Goal: Information Seeking & Learning: Learn about a topic

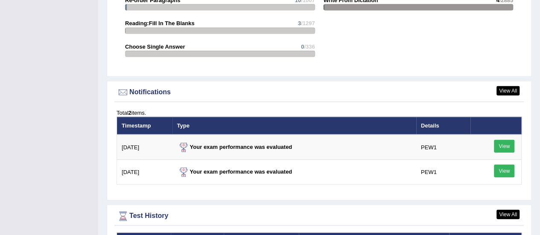
scroll to position [1068, 0]
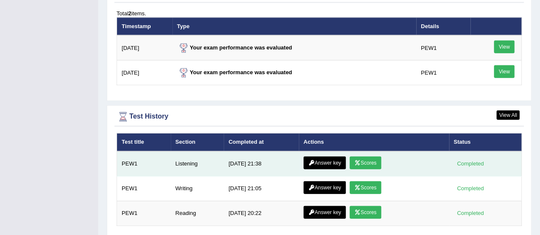
click at [363, 157] on link "Scores" at bounding box center [366, 163] width 32 height 13
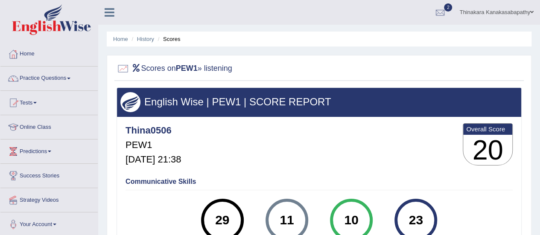
click at [34, 77] on link "Practice Questions" at bounding box center [48, 77] width 97 height 21
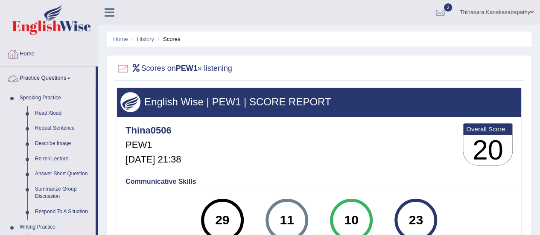
click at [34, 55] on link "Home" at bounding box center [48, 52] width 97 height 21
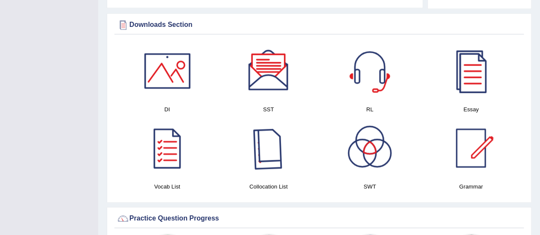
scroll to position [445, 0]
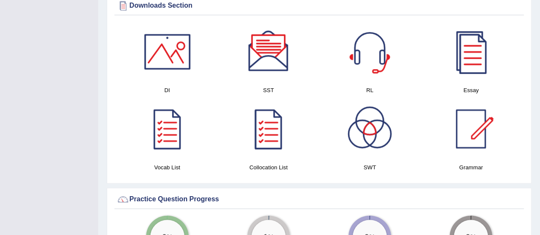
click at [179, 52] on div at bounding box center [168, 52] width 60 height 60
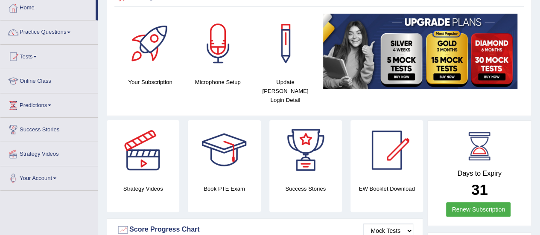
scroll to position [0, 0]
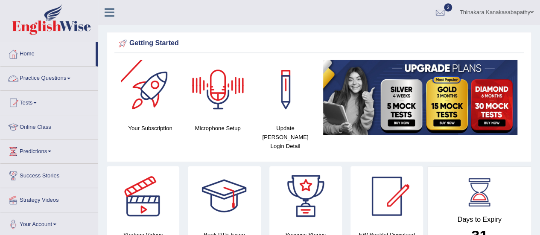
click at [50, 76] on link "Practice Questions" at bounding box center [48, 77] width 97 height 21
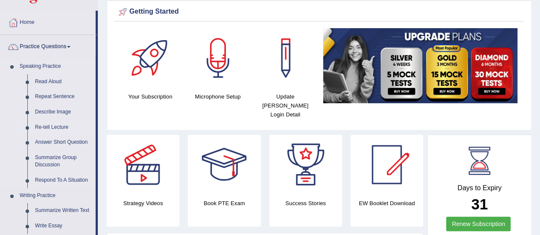
scroll to position [43, 0]
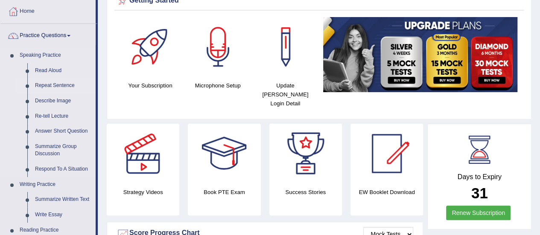
click at [63, 88] on link "Repeat Sentence" at bounding box center [63, 85] width 64 height 15
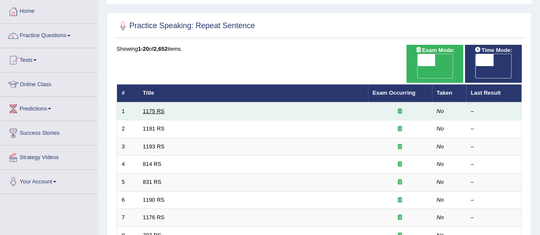
click at [154, 108] on link "1175 RS" at bounding box center [154, 111] width 22 height 6
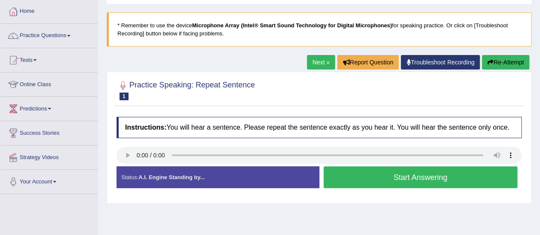
scroll to position [128, 0]
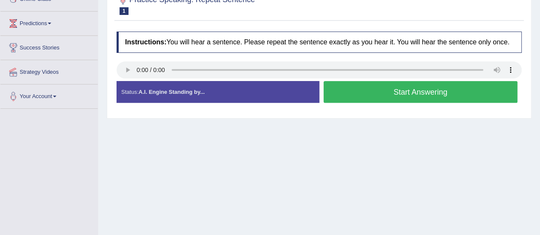
click at [466, 148] on div "Home Practice Speaking: Repeat Sentence 1175 RS * Remember to use the device Mi…" at bounding box center [319, 85] width 442 height 427
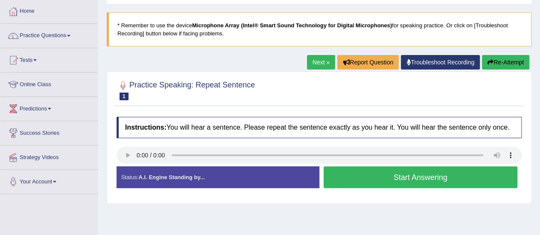
scroll to position [0, 0]
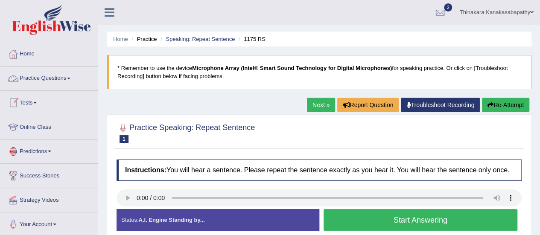
click at [56, 75] on link "Practice Questions" at bounding box center [48, 77] width 97 height 21
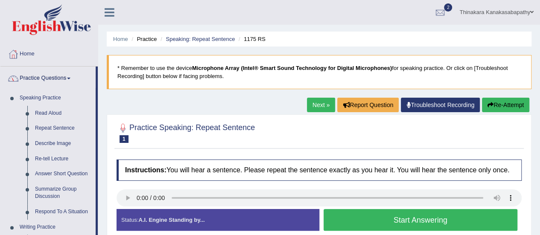
click at [47, 74] on link "Practice Questions" at bounding box center [47, 77] width 95 height 21
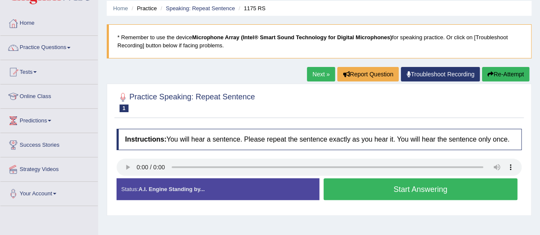
scroll to position [85, 0]
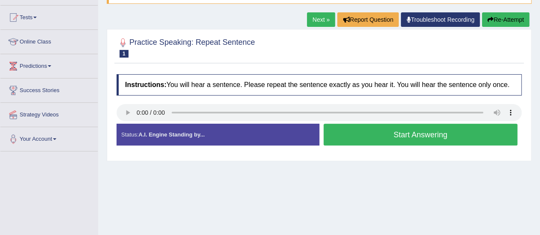
click at [446, 139] on button "Start Answering" at bounding box center [421, 135] width 194 height 22
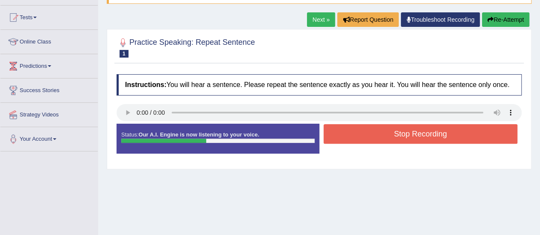
click at [424, 135] on button "Stop Recording" at bounding box center [421, 134] width 194 height 20
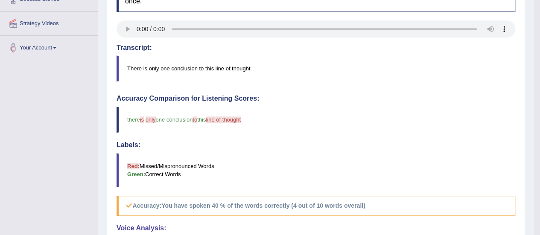
scroll to position [0, 0]
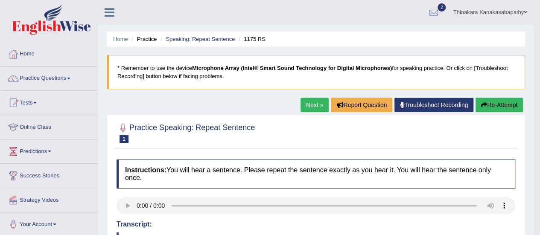
click at [315, 105] on link "Next »" at bounding box center [315, 105] width 28 height 15
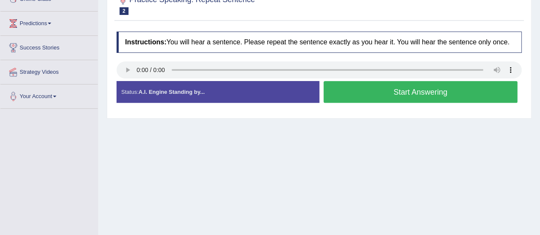
scroll to position [85, 0]
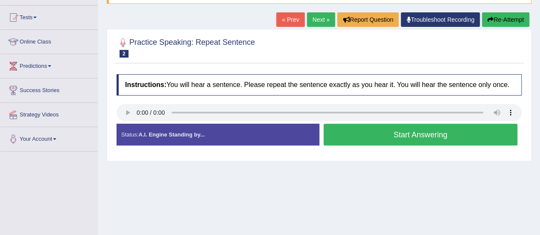
click at [465, 139] on button "Start Answering" at bounding box center [421, 135] width 194 height 22
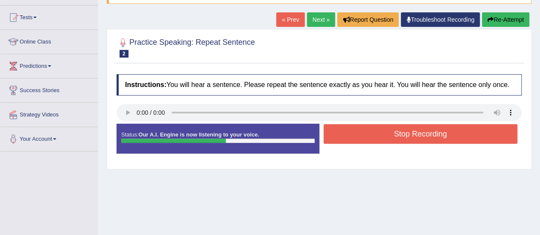
click at [444, 136] on button "Stop Recording" at bounding box center [421, 134] width 194 height 20
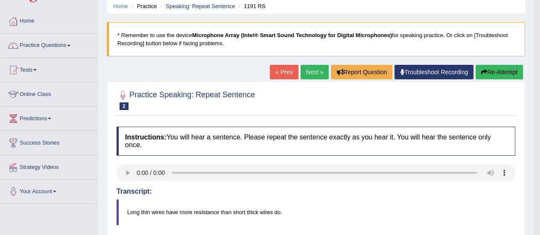
scroll to position [0, 0]
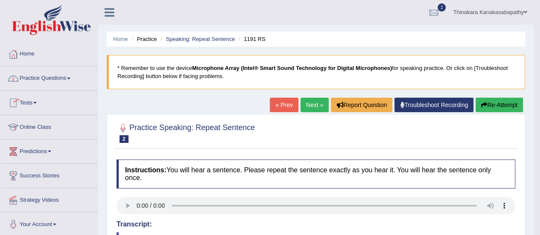
click at [61, 80] on link "Practice Questions" at bounding box center [48, 77] width 97 height 21
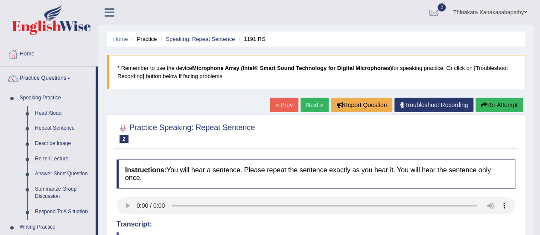
scroll to position [43, 0]
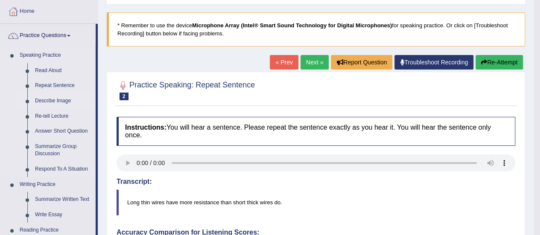
click at [49, 99] on link "Describe Image" at bounding box center [63, 101] width 64 height 15
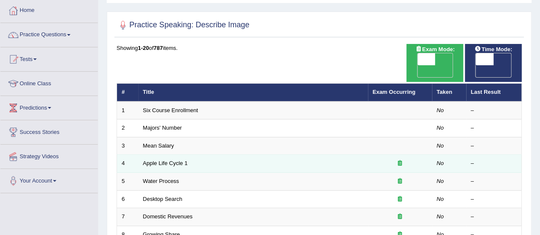
scroll to position [43, 0]
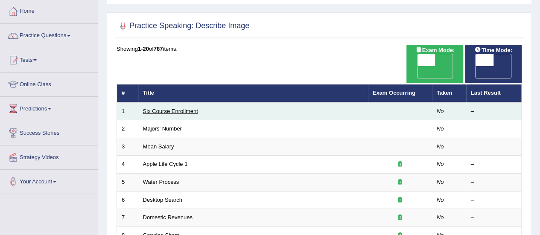
click at [185, 108] on link "Six Course Enrollment" at bounding box center [170, 111] width 55 height 6
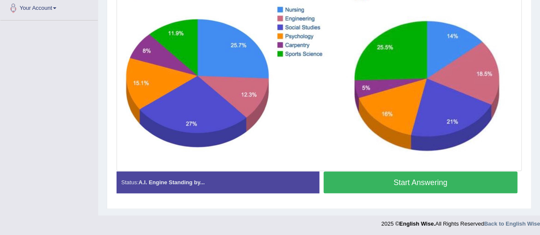
scroll to position [217, 0]
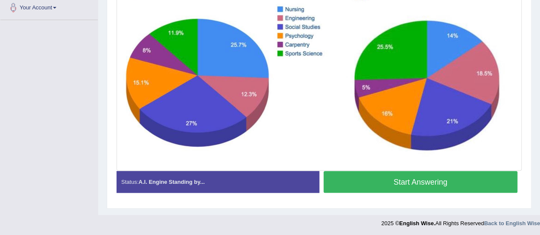
click at [436, 184] on button "Start Answering" at bounding box center [421, 182] width 194 height 22
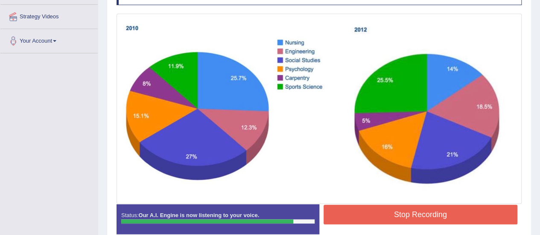
scroll to position [182, 0]
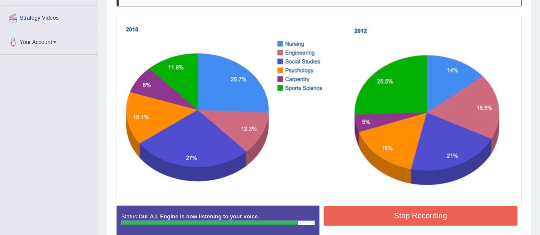
click at [418, 211] on button "Stop Recording" at bounding box center [421, 216] width 194 height 20
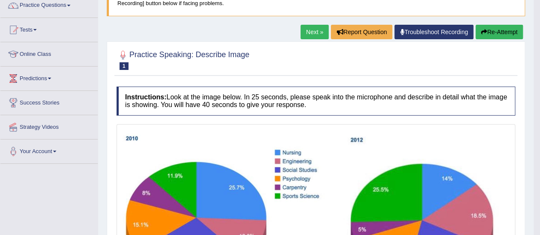
scroll to position [0, 0]
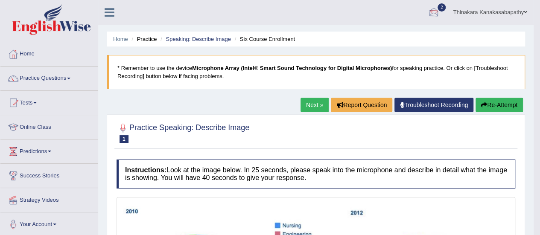
click at [433, 12] on div at bounding box center [433, 12] width 13 height 13
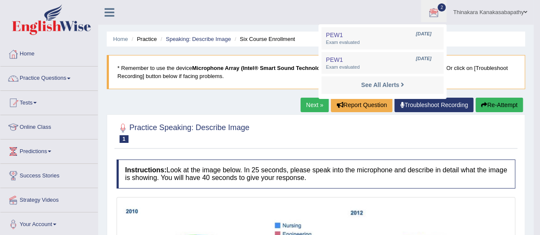
click at [464, 129] on div at bounding box center [316, 133] width 399 height 26
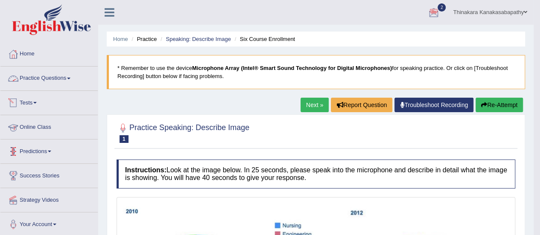
click at [53, 78] on link "Practice Questions" at bounding box center [48, 77] width 97 height 21
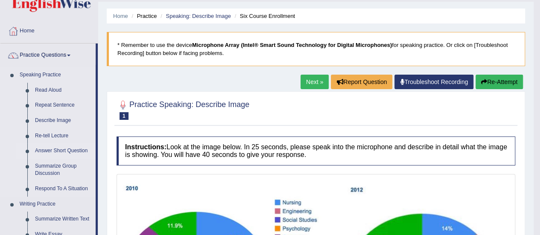
scroll to position [43, 0]
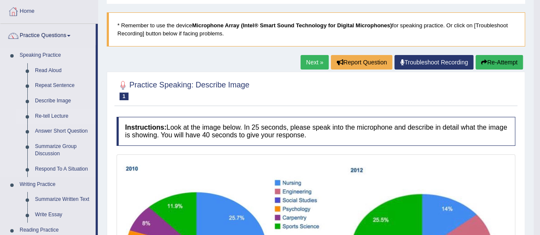
click at [53, 115] on link "Re-tell Lecture" at bounding box center [63, 116] width 64 height 15
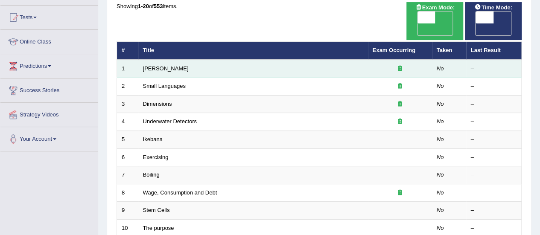
click at [398, 66] on icon at bounding box center [400, 69] width 4 height 6
click at [157, 65] on link "[PERSON_NAME]" at bounding box center [166, 68] width 46 height 6
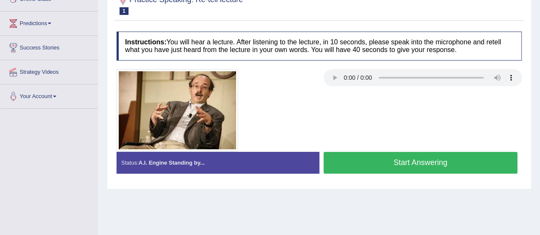
scroll to position [128, 0]
click at [443, 165] on button "Start Answering" at bounding box center [421, 163] width 194 height 22
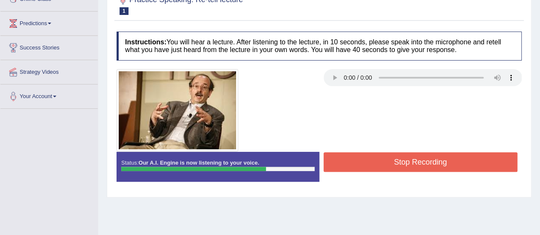
click at [412, 158] on button "Stop Recording" at bounding box center [421, 162] width 194 height 20
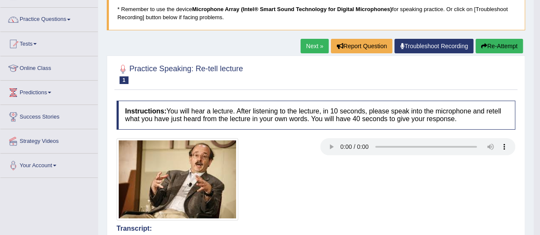
scroll to position [0, 0]
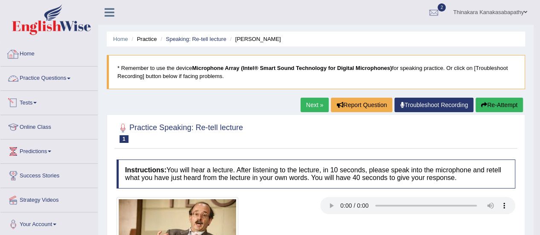
click at [29, 54] on link "Home" at bounding box center [48, 52] width 97 height 21
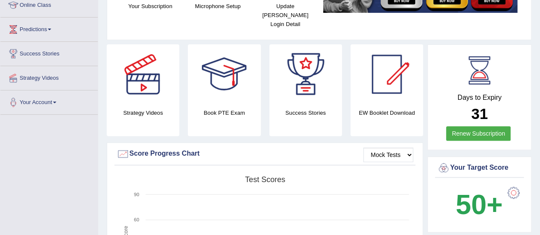
scroll to position [43, 0]
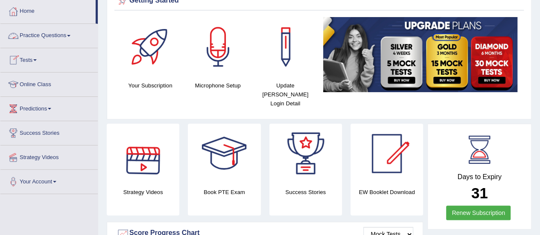
click at [62, 35] on link "Practice Questions" at bounding box center [48, 34] width 97 height 21
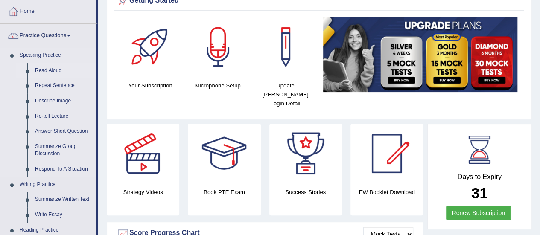
click at [49, 73] on link "Read Aloud" at bounding box center [63, 70] width 64 height 15
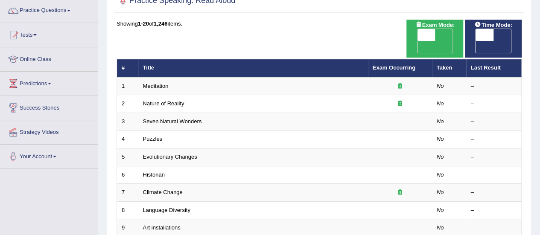
scroll to position [85, 0]
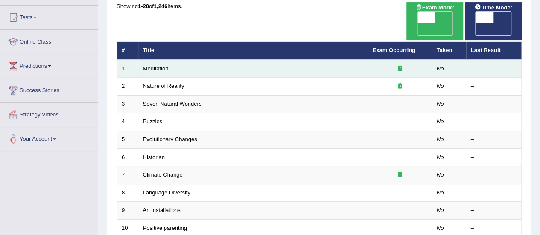
click at [400, 66] on icon at bounding box center [400, 69] width 4 height 6
click at [152, 60] on td "Meditation" at bounding box center [253, 69] width 230 height 18
click at [155, 65] on link "Meditation" at bounding box center [156, 68] width 26 height 6
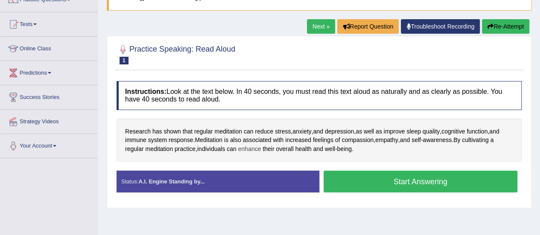
scroll to position [127, 0]
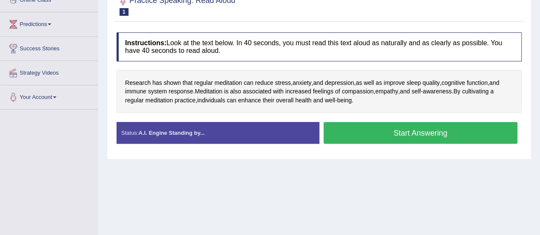
click at [383, 137] on button "Start Answering" at bounding box center [421, 133] width 194 height 22
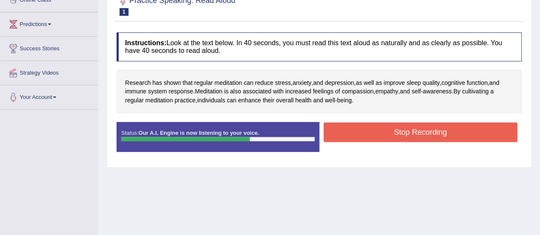
click at [400, 136] on button "Stop Recording" at bounding box center [421, 133] width 194 height 20
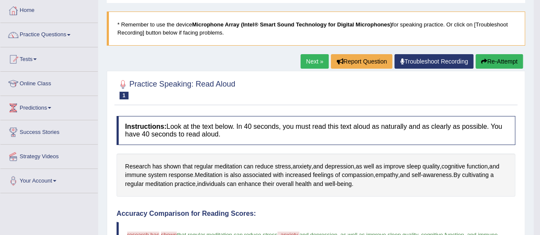
scroll to position [0, 0]
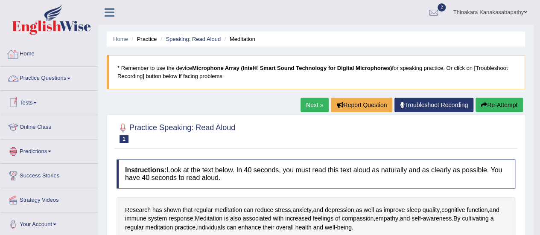
click at [25, 55] on link "Home" at bounding box center [48, 52] width 97 height 21
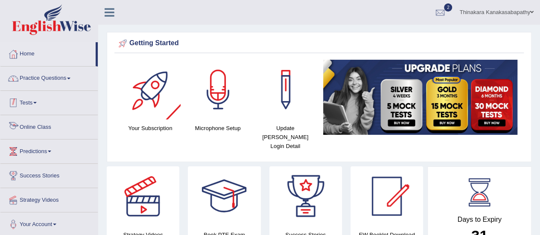
click at [62, 75] on link "Practice Questions" at bounding box center [48, 77] width 97 height 21
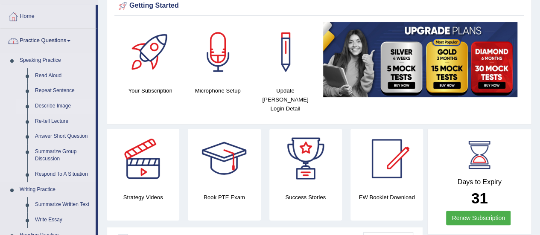
scroll to position [85, 0]
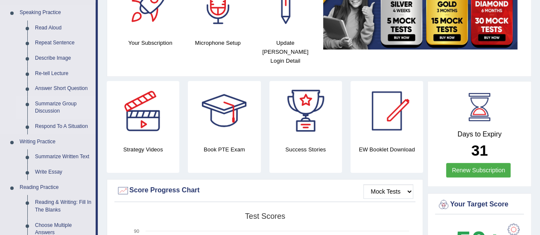
click at [58, 104] on link "Summarize Group Discussion" at bounding box center [63, 108] width 64 height 23
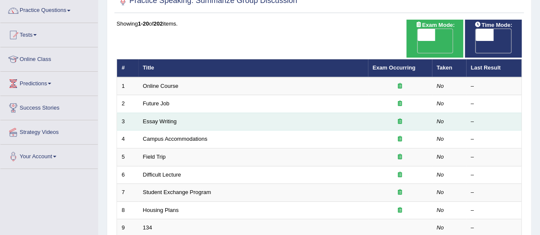
scroll to position [85, 0]
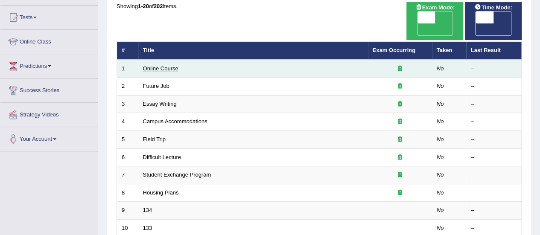
click at [165, 65] on link "Online Course" at bounding box center [160, 68] width 35 height 6
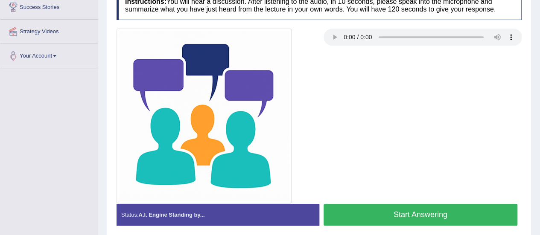
scroll to position [170, 0]
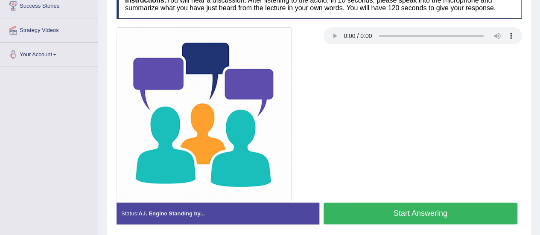
click at [406, 217] on button "Start Answering" at bounding box center [421, 214] width 194 height 22
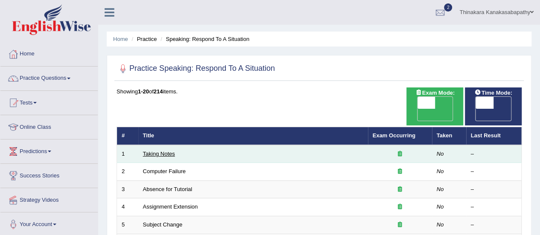
click at [164, 151] on link "Taking Notes" at bounding box center [159, 154] width 32 height 6
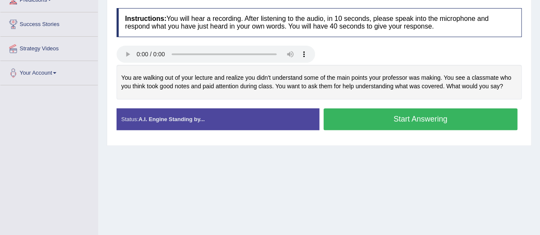
scroll to position [171, 0]
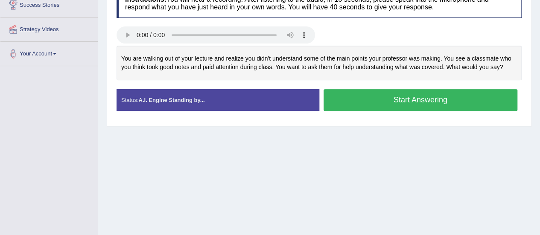
click at [366, 99] on button "Start Answering" at bounding box center [421, 100] width 194 height 22
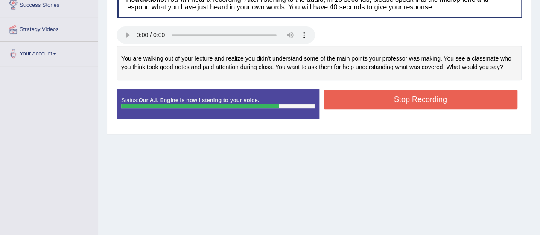
click at [443, 101] on button "Stop Recording" at bounding box center [421, 100] width 194 height 20
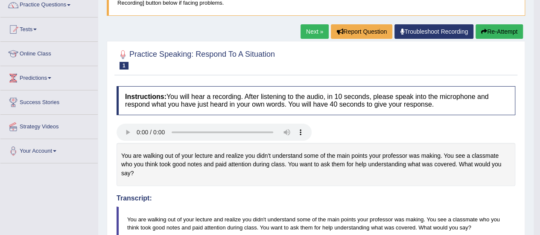
scroll to position [0, 0]
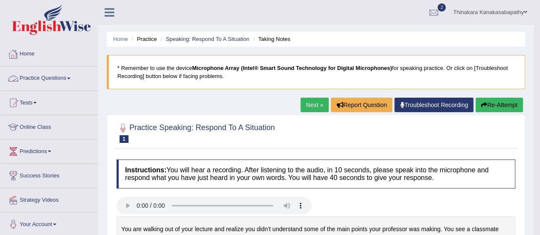
click at [26, 50] on link "Home" at bounding box center [48, 52] width 97 height 21
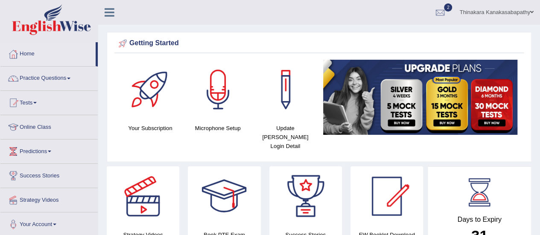
click at [41, 80] on link "Practice Questions" at bounding box center [48, 77] width 97 height 21
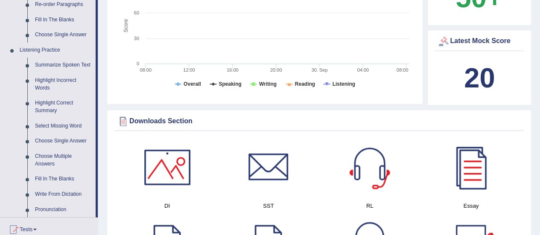
scroll to position [384, 0]
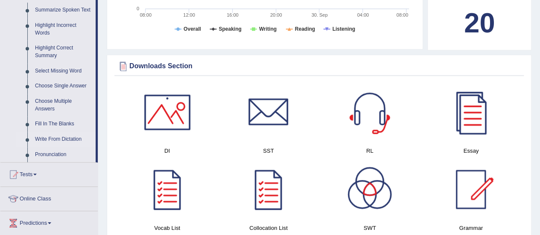
click at [51, 138] on link "Write From Dictation" at bounding box center [63, 139] width 64 height 15
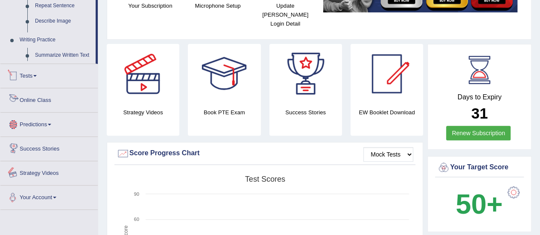
scroll to position [296, 0]
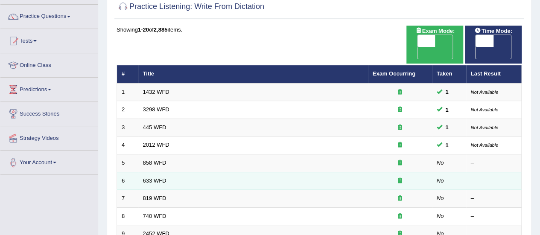
scroll to position [85, 0]
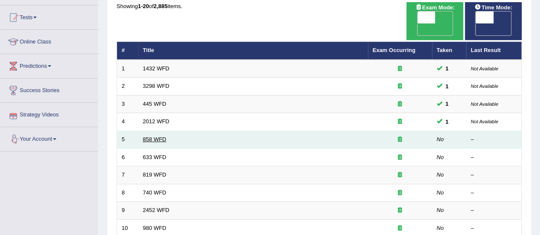
click at [151, 136] on link "858 WFD" at bounding box center [154, 139] width 23 height 6
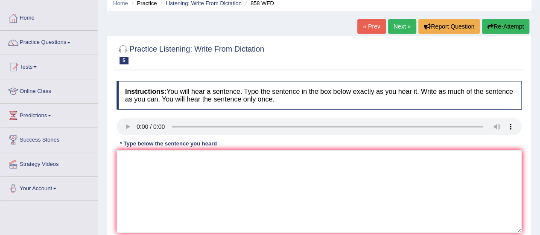
scroll to position [85, 0]
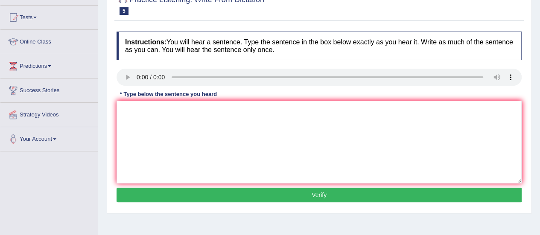
click at [335, 193] on button "Verify" at bounding box center [319, 195] width 405 height 15
click at [204, 127] on textarea at bounding box center [319, 142] width 405 height 83
click at [169, 116] on textarea at bounding box center [319, 142] width 405 height 83
click at [194, 112] on textarea "To hear about interested in historian." at bounding box center [319, 142] width 405 height 83
click at [158, 113] on textarea "To hear about interested in the historian." at bounding box center [319, 142] width 405 height 83
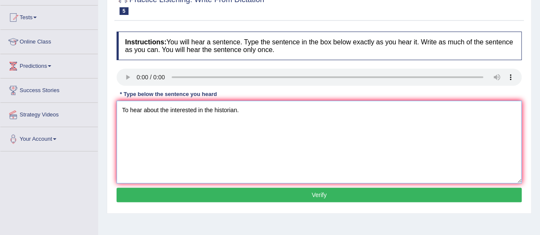
type textarea "To hear about the interested in the historian."
click at [327, 199] on button "Verify" at bounding box center [319, 195] width 405 height 15
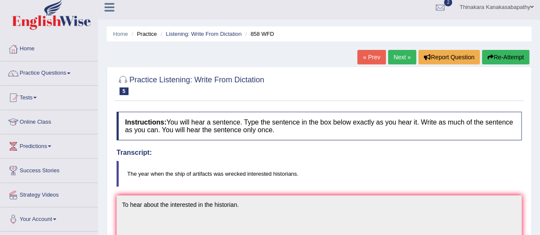
scroll to position [0, 0]
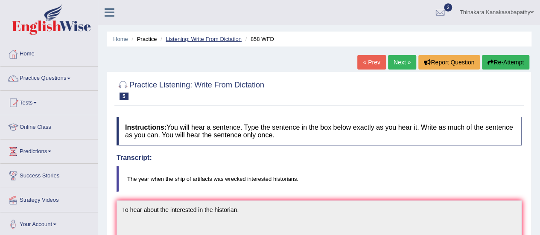
click at [205, 37] on link "Listening: Write From Dictation" at bounding box center [204, 39] width 76 height 6
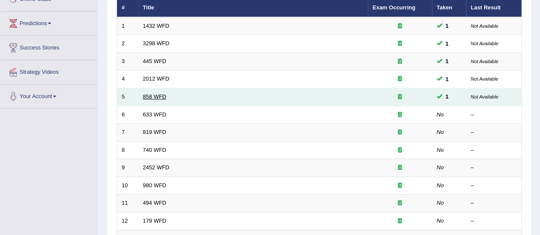
click at [149, 94] on link "858 WFD" at bounding box center [154, 97] width 23 height 6
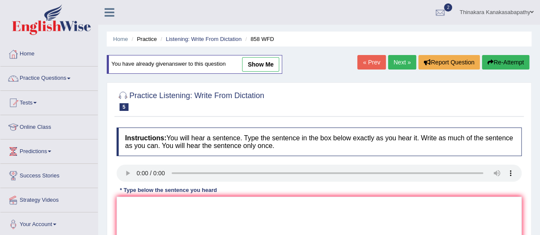
click at [407, 64] on link "Next »" at bounding box center [402, 62] width 28 height 15
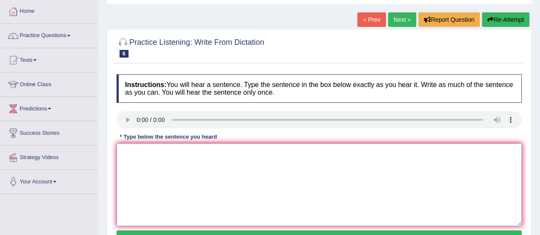
click at [286, 185] on textarea at bounding box center [319, 184] width 405 height 83
click at [120, 153] on textarea "Research shows us exercise make us feel better." at bounding box center [319, 184] width 405 height 83
click at [161, 154] on textarea "The Research shows us exercise make us feel better." at bounding box center [319, 184] width 405 height 83
click at [161, 155] on textarea "The Research shows us exercise make us feel better." at bounding box center [319, 184] width 405 height 83
click at [207, 154] on textarea "The Research research shows us exercise make us feel better." at bounding box center [319, 184] width 405 height 83
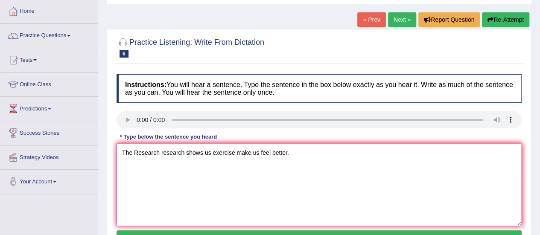
click at [211, 152] on textarea "The Research research shows us exercise make us feel better." at bounding box center [319, 184] width 405 height 83
click at [268, 153] on textarea "The Research research shows us the exercise make us feel better." at bounding box center [319, 184] width 405 height 83
click at [261, 153] on textarea "The Research research shows us the exercise make us feel better." at bounding box center [319, 184] width 405 height 83
click at [289, 153] on textarea "The Research research shows us the exercise make makes us feel better." at bounding box center [319, 184] width 405 height 83
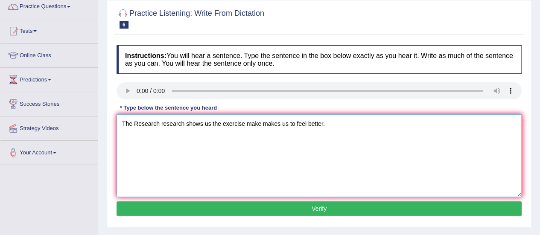
scroll to position [85, 0]
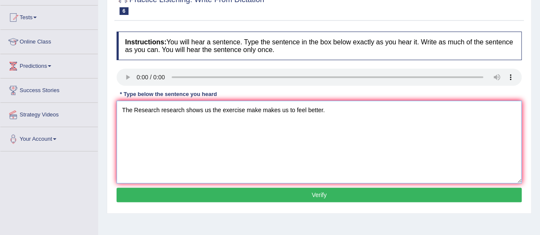
type textarea "The Research research shows us the exercise make makes us to feel better."
click at [309, 195] on button "Verify" at bounding box center [319, 195] width 405 height 15
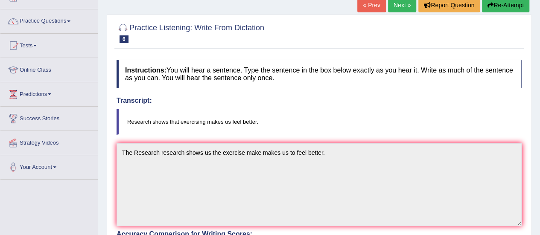
scroll to position [0, 0]
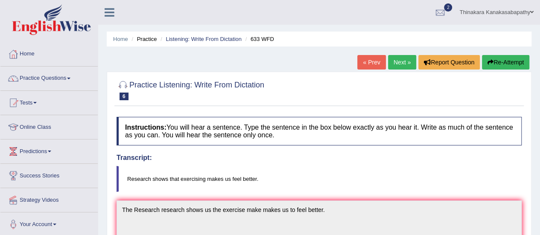
click at [403, 64] on link "Next »" at bounding box center [402, 62] width 28 height 15
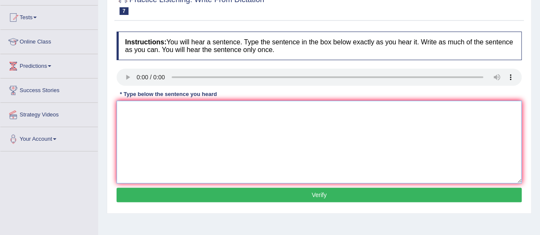
click at [241, 134] on textarea at bounding box center [319, 142] width 405 height 83
click at [120, 112] on textarea "Plants are continue to grow up through out their life lives." at bounding box center [319, 142] width 405 height 83
click at [151, 111] on textarea "The Plants are continue to grow up through out their life lives." at bounding box center [319, 142] width 405 height 83
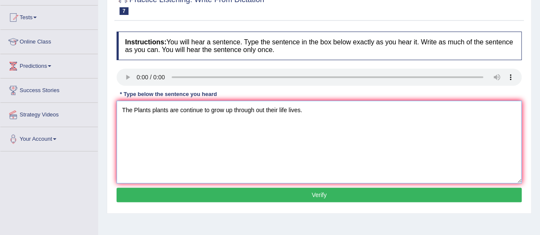
click at [180, 108] on textarea "The Plants plants are continue to grow up through out their life lives." at bounding box center [319, 142] width 405 height 83
click at [253, 113] on textarea "The Plants plants are able to continue to grow up through out their life lives." at bounding box center [319, 142] width 405 height 83
type textarea "The Plants plants are able to continue to grow up continuously through out thei…"
click at [335, 192] on button "Verify" at bounding box center [319, 195] width 405 height 15
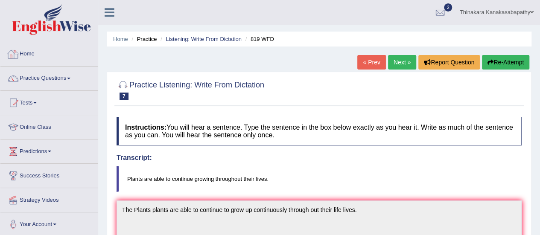
click at [29, 56] on link "Home" at bounding box center [48, 52] width 97 height 21
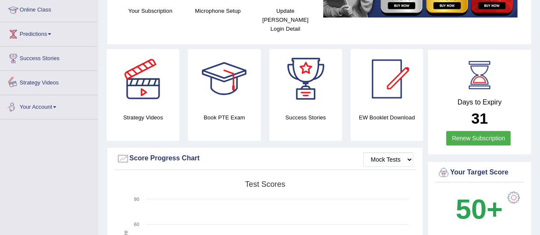
scroll to position [43, 0]
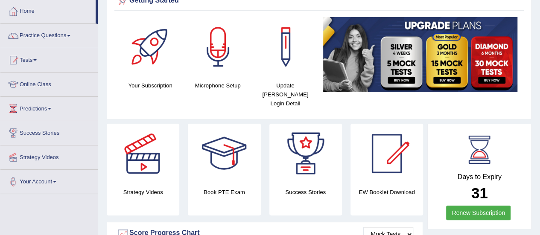
click at [44, 35] on link "Practice Questions" at bounding box center [48, 34] width 97 height 21
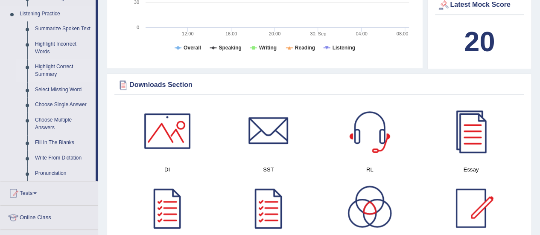
scroll to position [384, 0]
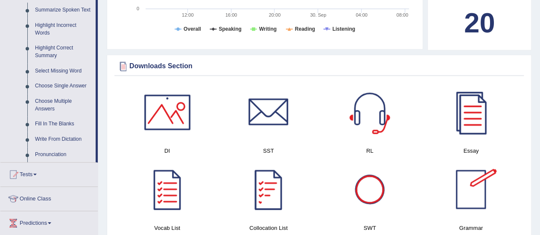
click at [172, 102] on div at bounding box center [168, 112] width 60 height 60
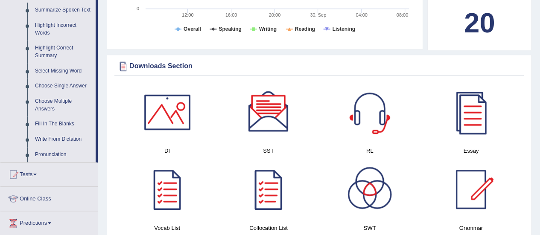
click at [275, 111] on div at bounding box center [269, 112] width 60 height 60
